Goal: Transaction & Acquisition: Purchase product/service

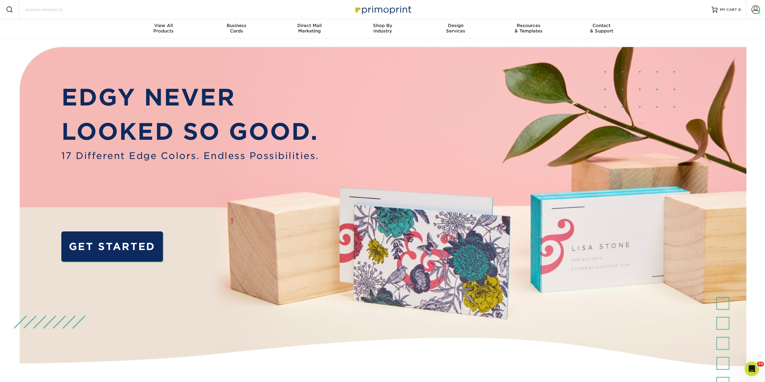
click at [31, 8] on input "Search Products" at bounding box center [53, 9] width 59 height 7
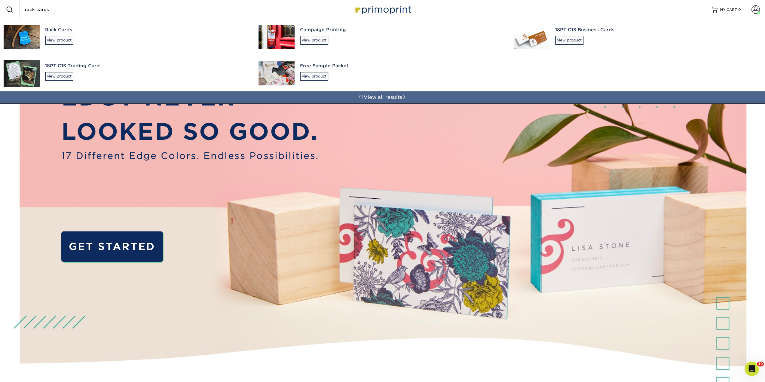
type input "rack cards"
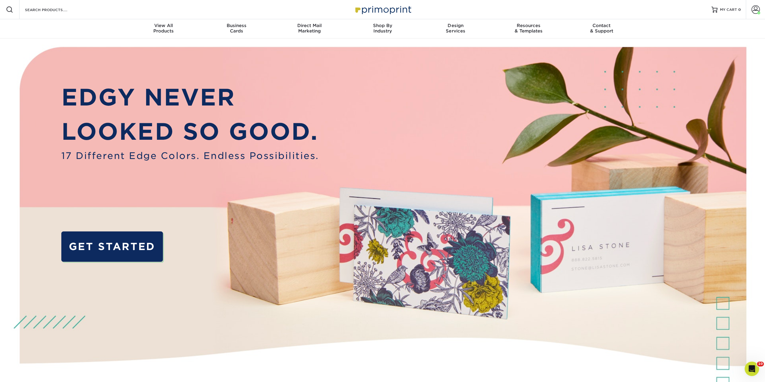
click at [79, 15] on div "Search Products" at bounding box center [51, 9] width 63 height 19
click at [55, 10] on input "Search Products" at bounding box center [53, 9] width 59 height 7
drag, startPoint x: 55, startPoint y: 10, endPoint x: 42, endPoint y: 396, distance: 386.5
click at [51, 3] on div "Search Products" at bounding box center [51, 9] width 63 height 19
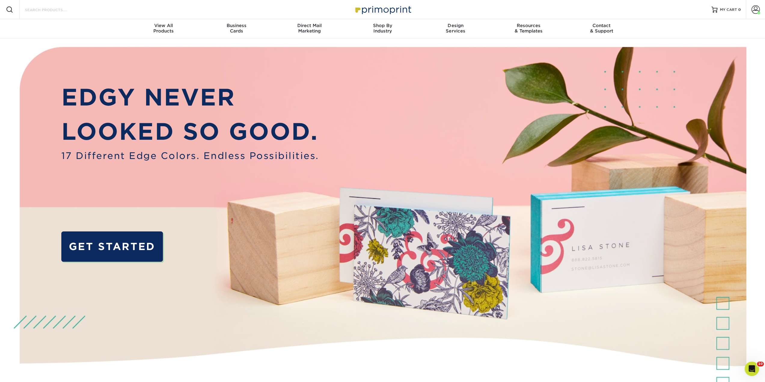
click at [51, 7] on input "Search Products" at bounding box center [53, 9] width 59 height 7
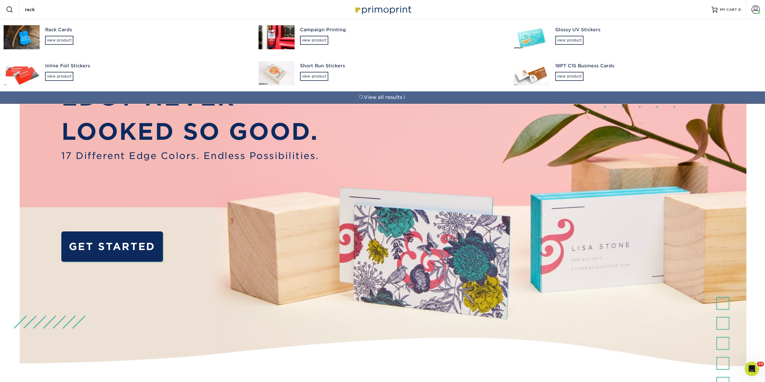
type input "rack"
click at [62, 34] on div "Rack Cards view product" at bounding box center [146, 35] width 203 height 33
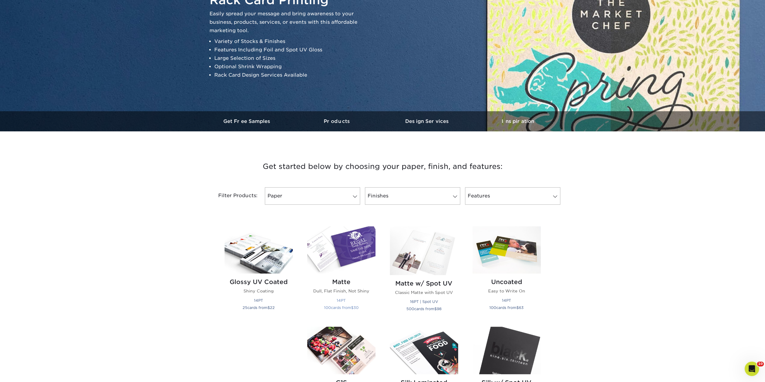
scroll to position [90, 0]
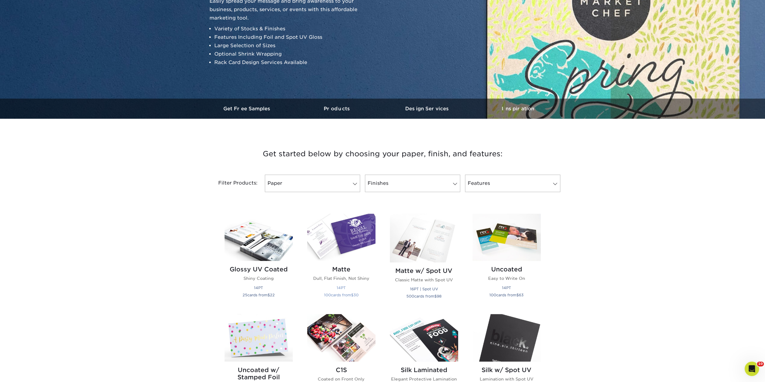
click at [342, 268] on h2 "Matte" at bounding box center [341, 269] width 68 height 7
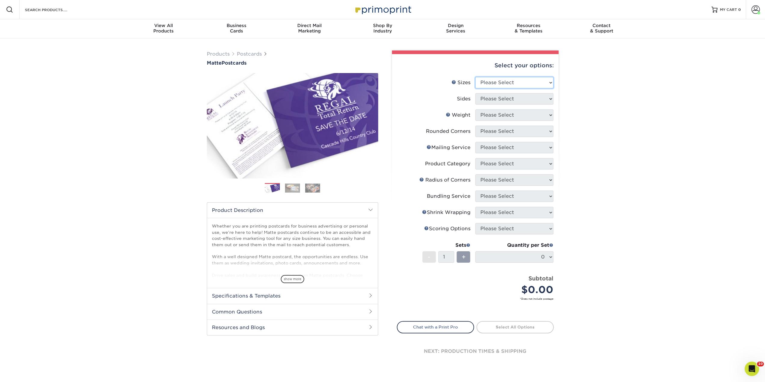
click at [507, 84] on select "Please Select 1.5" x 7" 2" x 4" 2" x 6" 2" x 7" 2" x 8" 2.12" x 5.5" 2.125" x 5…" at bounding box center [514, 82] width 78 height 11
select select "4.25x11.00"
click at [475, 77] on select "Please Select 1.5" x 7" 2" x 4" 2" x 6" 2" x 7" 2" x 8" 2.12" x 5.5" 2.125" x 5…" at bounding box center [514, 82] width 78 height 11
click at [491, 103] on select "Please Select Print Both Sides Print Front Only" at bounding box center [514, 98] width 78 height 11
select select "13abbda7-1d64-4f25-8bb2-c179b224825d"
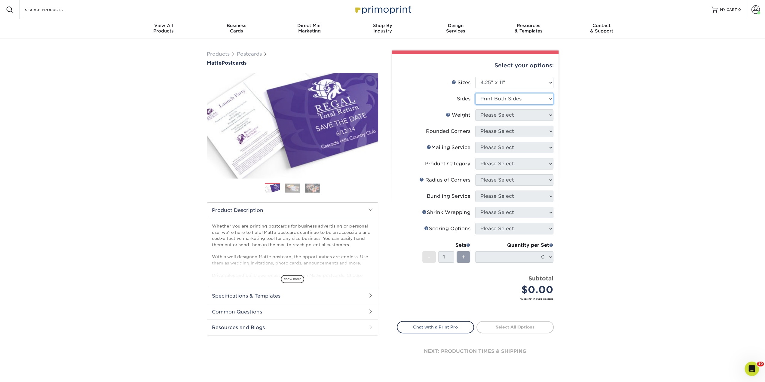
click at [475, 93] on select "Please Select Print Both Sides Print Front Only" at bounding box center [514, 98] width 78 height 11
click at [497, 117] on select "Please Select 16PT 14PT" at bounding box center [514, 114] width 78 height 11
select select "14PT"
click at [475, 109] on select "Please Select 16PT 14PT" at bounding box center [514, 114] width 78 height 11
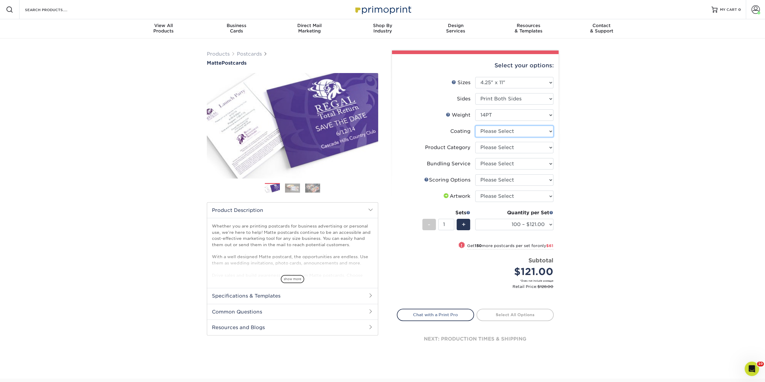
click at [495, 131] on select at bounding box center [514, 131] width 78 height 11
select select "121bb7b5-3b4d-429f-bd8d-bbf80e953313"
click at [475, 126] on select at bounding box center [514, 131] width 78 height 11
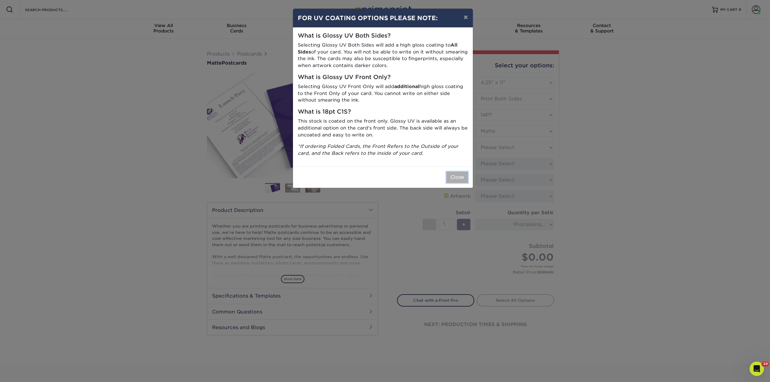
click at [462, 176] on button "Close" at bounding box center [457, 177] width 22 height 11
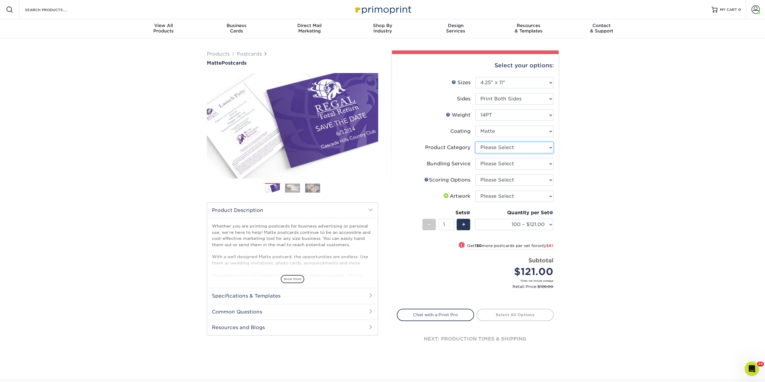
click at [488, 146] on select "Please Select Postcards" at bounding box center [514, 147] width 78 height 11
select select "9b7272e0-d6c8-4c3c-8e97-d3a1bcdab858"
click at [475, 142] on select "Please Select Postcards" at bounding box center [514, 147] width 78 height 11
click at [488, 160] on select "Please Select No Bundling Services Yes, Bundles of 50 (+2 Days) Yes, Bundles of…" at bounding box center [514, 163] width 78 height 11
select select "58689abb-25c0-461c-a4c3-a80b627d6649"
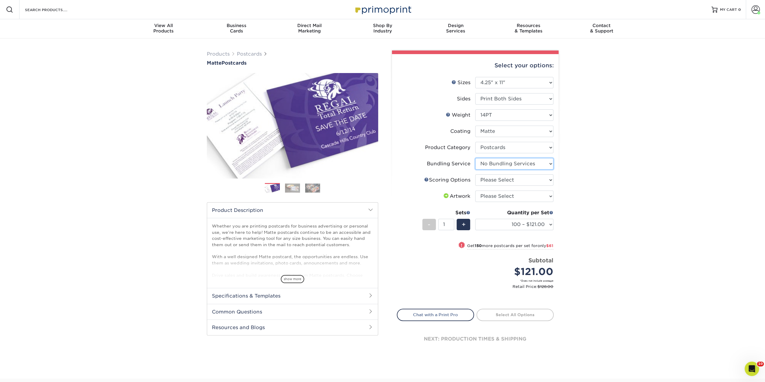
click at [475, 158] on select "Please Select No Bundling Services Yes, Bundles of 50 (+2 Days) Yes, Bundles of…" at bounding box center [514, 163] width 78 height 11
click at [489, 179] on select "Please Select No Scoring One Score Two Scores" at bounding box center [514, 179] width 78 height 11
select select "16ebe401-5398-422d-8cb0-f3adbb82deb5"
click at [475, 174] on select "Please Select No Scoring One Score Two Scores" at bounding box center [514, 179] width 78 height 11
drag, startPoint x: 495, startPoint y: 201, endPoint x: 496, endPoint y: 196, distance: 5.2
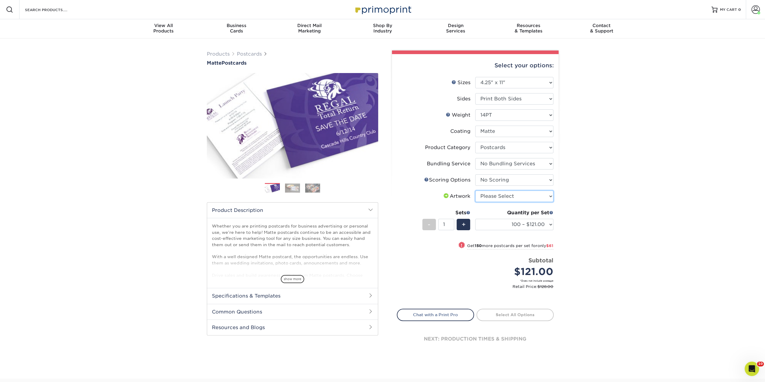
click at [495, 201] on select "Please Select I will upload files I need a design - $150" at bounding box center [514, 196] width 78 height 11
select select "upload"
click at [475, 191] on select "Please Select I will upload files I need a design - $150" at bounding box center [514, 196] width 78 height 11
drag, startPoint x: 495, startPoint y: 224, endPoint x: 501, endPoint y: 227, distance: 6.3
click at [495, 224] on select "100 – $121.00 250 – $182.00 500 – $201.00 1000 – $232.00 2500 – $373.00 5000 – …" at bounding box center [514, 224] width 78 height 11
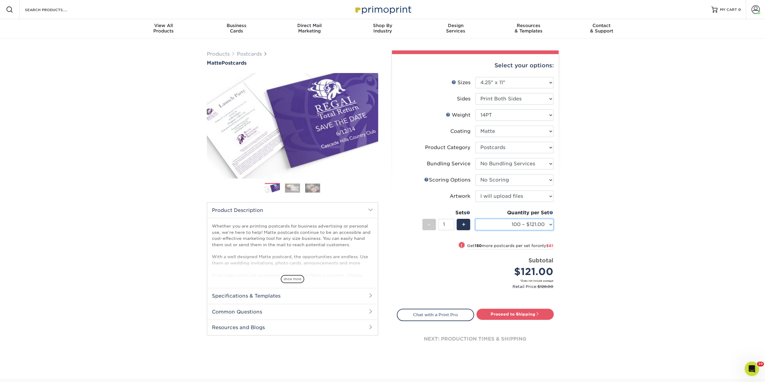
select select "1000 – $232.00"
click at [475, 219] on select "100 – $121.00 250 – $182.00 500 – $201.00 1000 – $232.00 2500 – $373.00 5000 – …" at bounding box center [514, 224] width 78 height 11
click at [499, 315] on link "Proceed to Shipping" at bounding box center [514, 314] width 77 height 11
type input "Set 1"
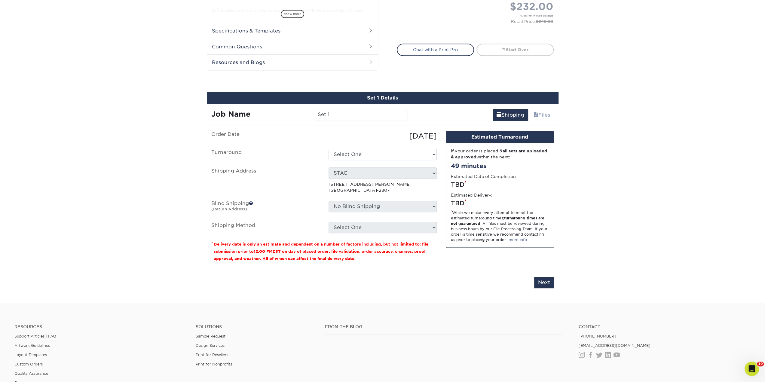
scroll to position [265, 0]
click at [376, 151] on select "Select One 2-4 Business Days 2 Day Next Business Day" at bounding box center [383, 154] width 108 height 11
select select "9443b978-fcbb-40ae-bb0b-f824edf6f18b"
click at [340, 118] on input "Set 1" at bounding box center [360, 114] width 93 height 11
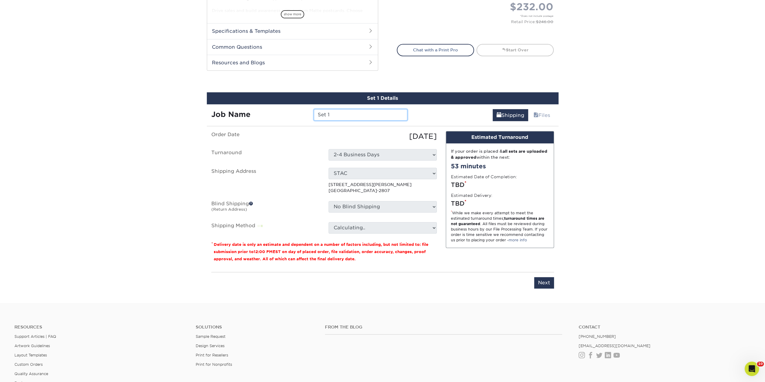
click at [340, 118] on input "Set 1" at bounding box center [360, 114] width 93 height 11
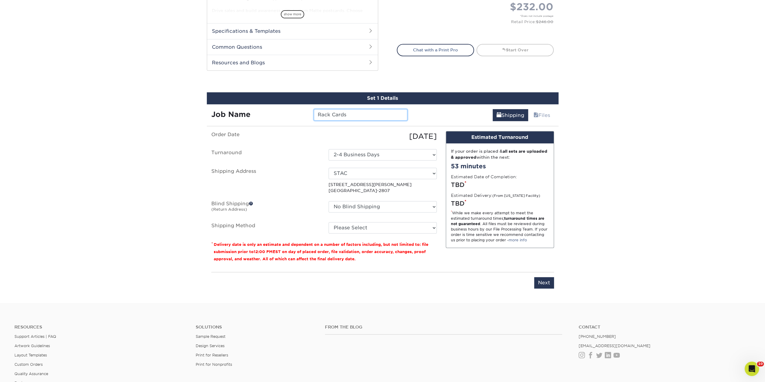
click at [357, 109] on input "Rack Cards" at bounding box center [360, 114] width 93 height 11
type input "Rack Cards- Fleetwood Macked"
click at [359, 209] on select "No Blind Shipping Marybeth STAC + Add New Address" at bounding box center [383, 206] width 108 height 11
select select "162923"
click at [329, 201] on select "No Blind Shipping Marybeth STAC + Add New Address" at bounding box center [383, 206] width 108 height 11
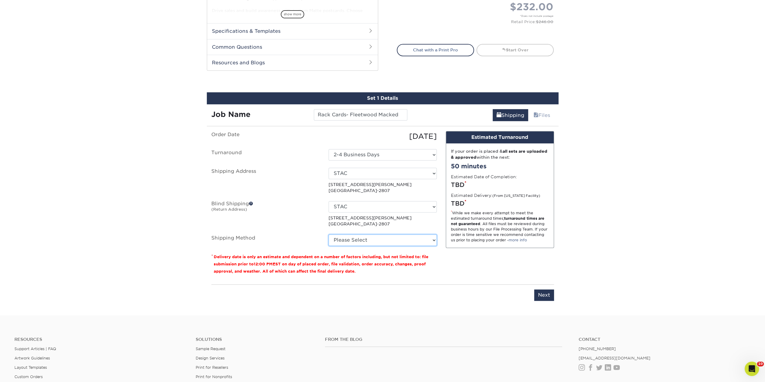
click at [354, 235] on select "Please Select Ground Shipping (+$25.24) 3 Day Shipping Service (+$31.84) 2 Day …" at bounding box center [383, 239] width 108 height 11
select select "03"
click at [329, 234] on select "Please Select Ground Shipping (+$25.24) 3 Day Shipping Service (+$31.84) 2 Day …" at bounding box center [383, 239] width 108 height 11
click at [547, 293] on input "Next" at bounding box center [544, 294] width 20 height 11
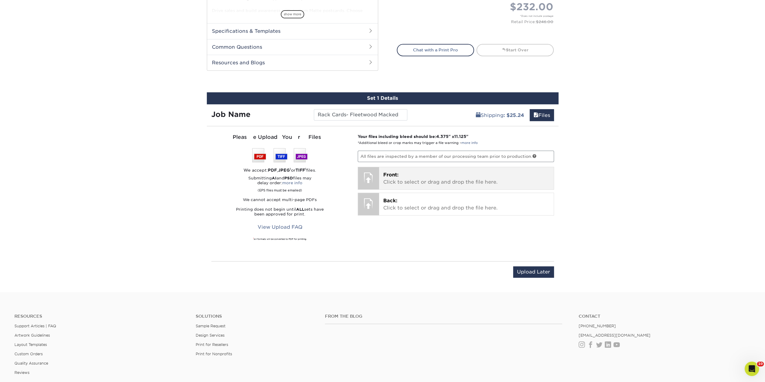
click at [402, 182] on p "Front: Click to select or drag and drop the file here." at bounding box center [466, 178] width 166 height 14
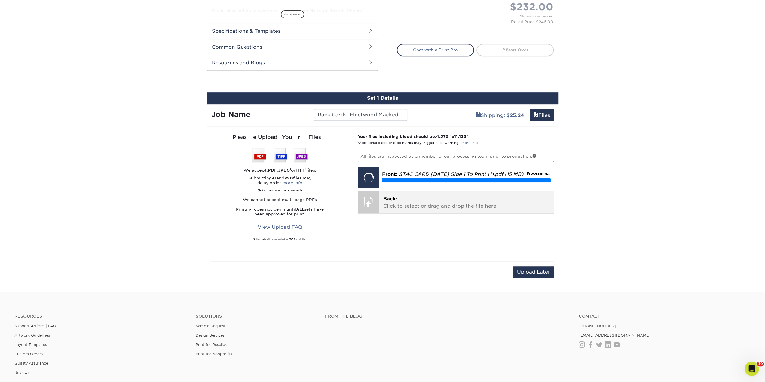
click at [399, 201] on p "Back: Click to select or drag and drop the file here." at bounding box center [466, 202] width 166 height 14
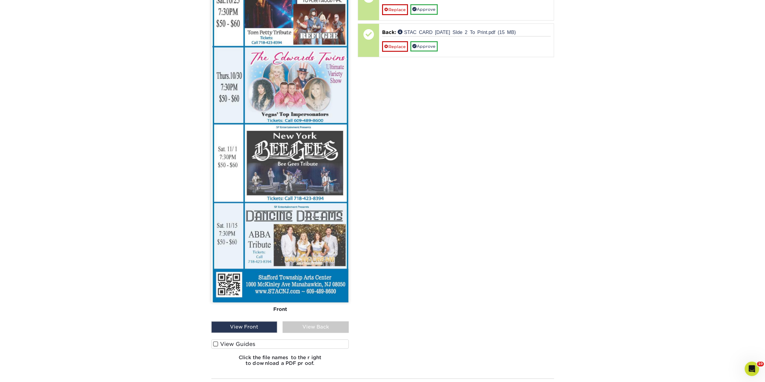
scroll to position [475, 0]
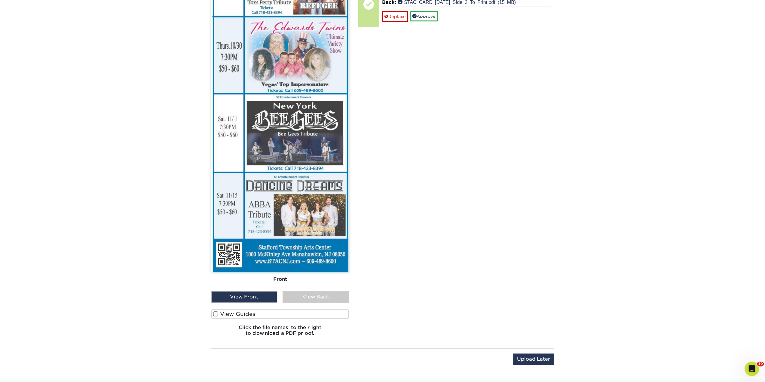
click at [308, 299] on div "View Back" at bounding box center [316, 296] width 66 height 11
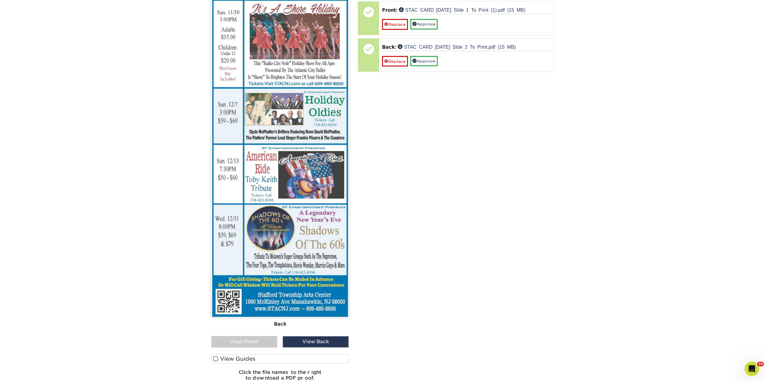
scroll to position [445, 0]
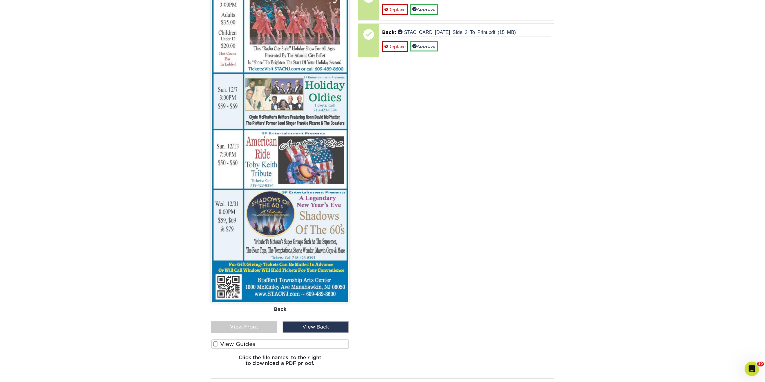
click at [266, 324] on div "View Front" at bounding box center [244, 326] width 66 height 11
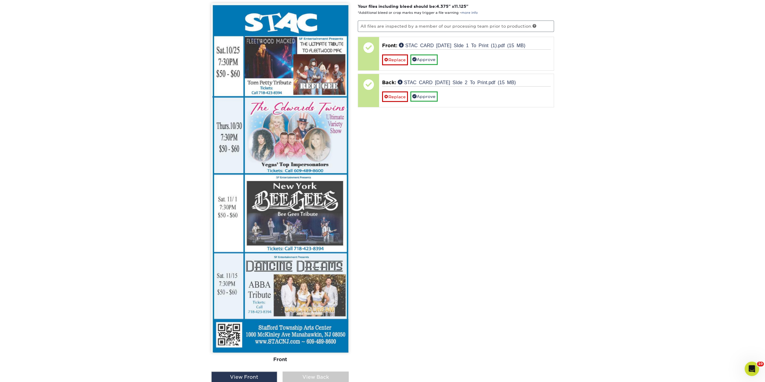
scroll to position [385, 0]
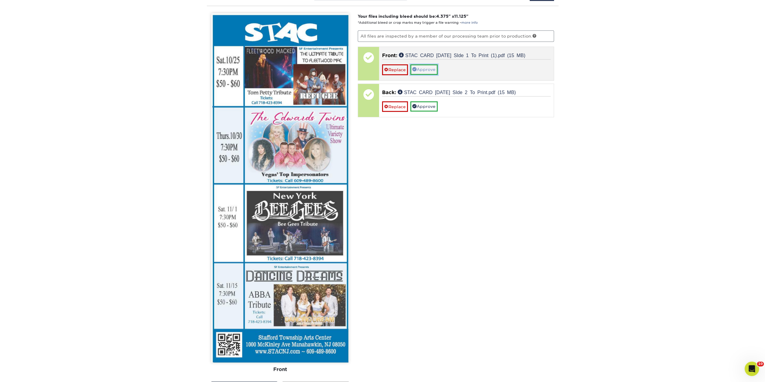
click at [433, 69] on link "Approve" at bounding box center [423, 69] width 27 height 10
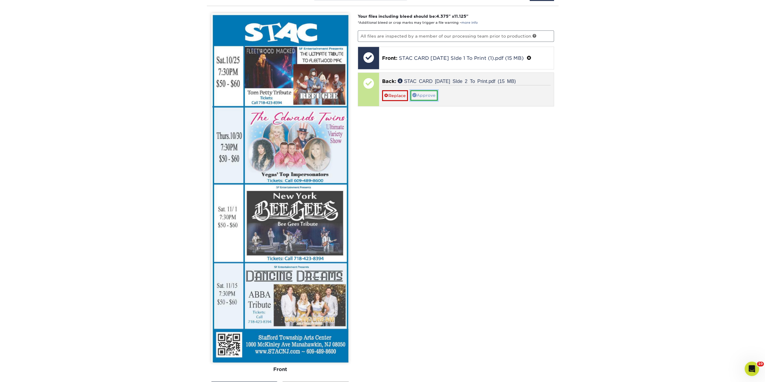
click at [421, 90] on link "Approve" at bounding box center [423, 95] width 27 height 10
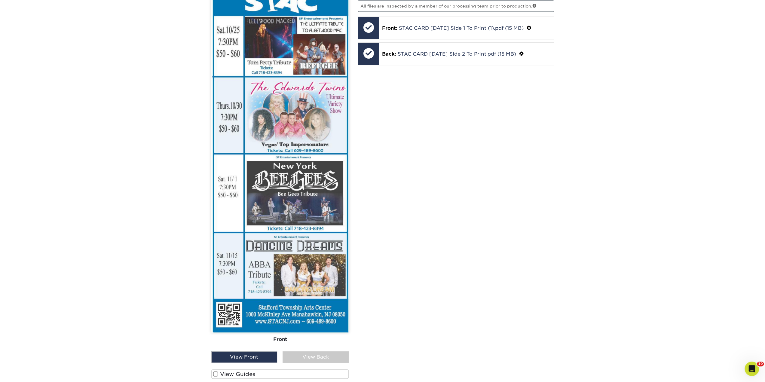
scroll to position [475, 0]
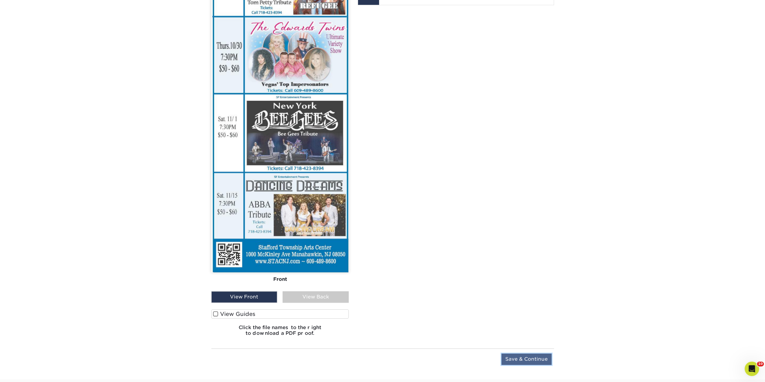
click at [509, 354] on input "Save & Continue" at bounding box center [526, 359] width 50 height 11
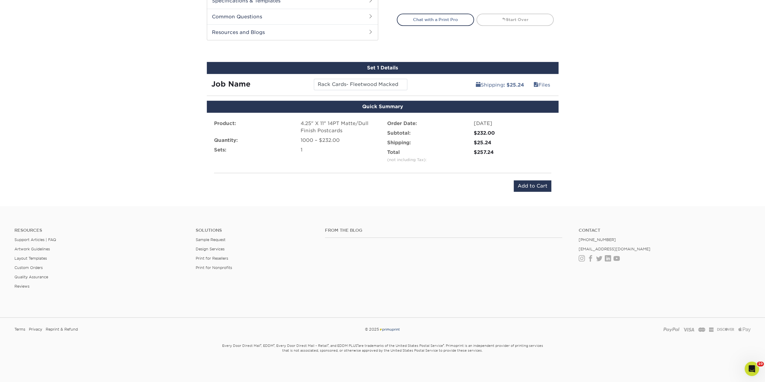
scroll to position [293, 0]
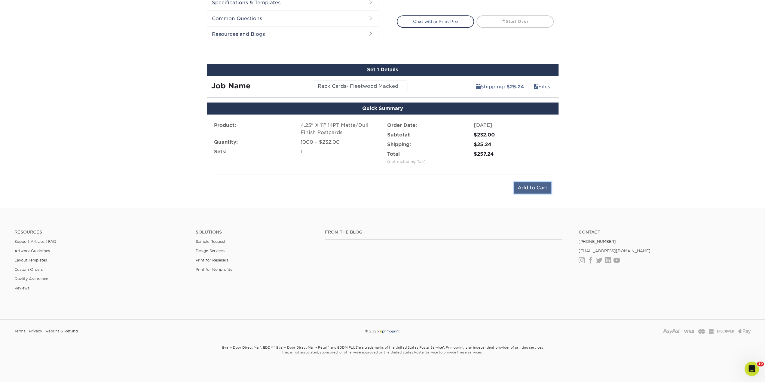
click at [528, 190] on input "Add to Cart" at bounding box center [533, 187] width 38 height 11
